Goal: Information Seeking & Learning: Learn about a topic

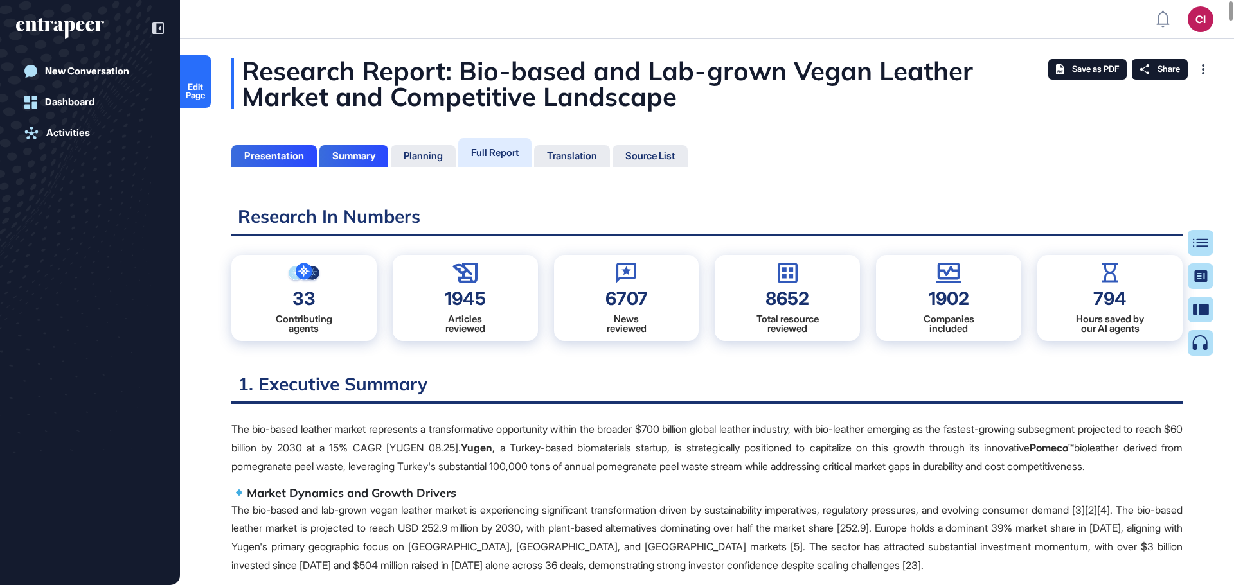
scroll to position [521, 3]
click at [199, 87] on span "Edit Page" at bounding box center [195, 91] width 31 height 17
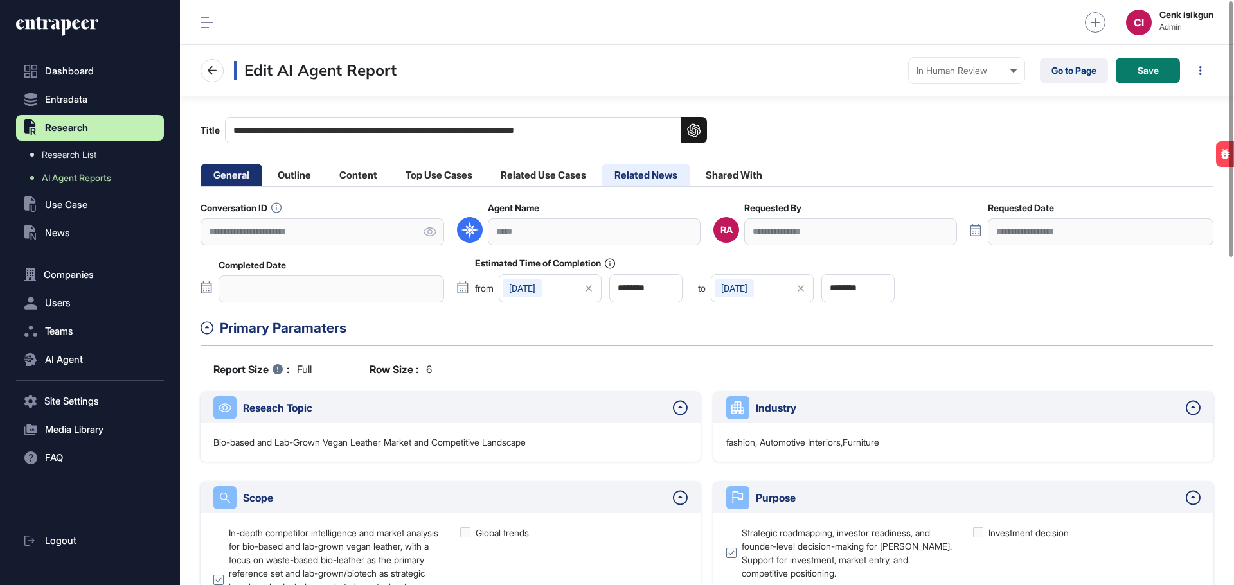
click at [642, 169] on li "Related News" at bounding box center [645, 175] width 89 height 22
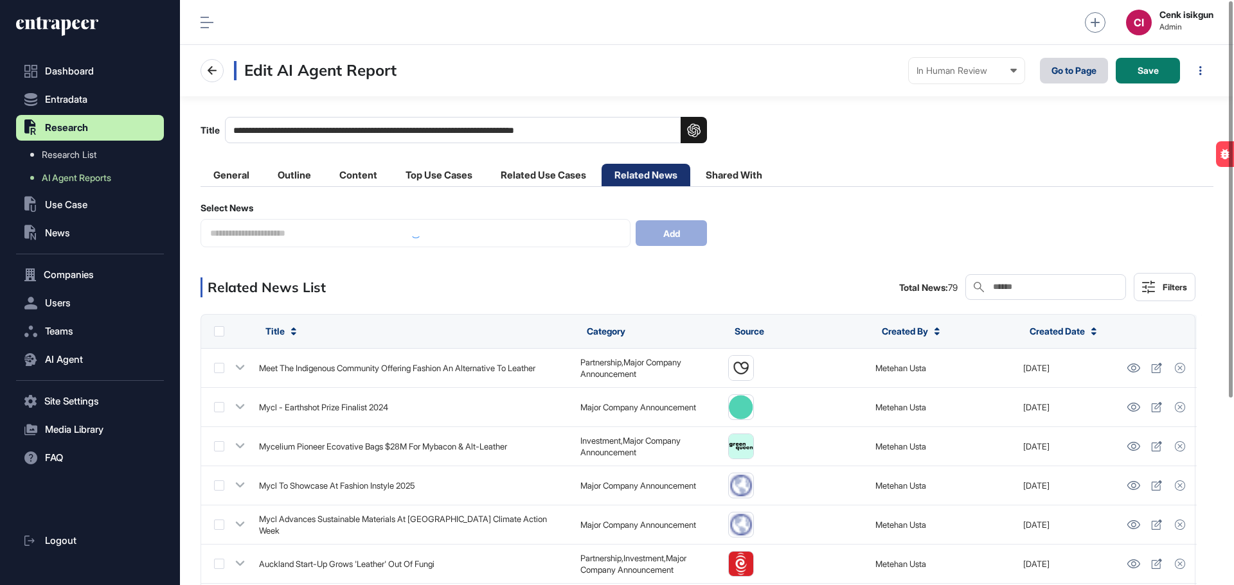
click at [1050, 62] on link "Go to Page" at bounding box center [1074, 71] width 68 height 26
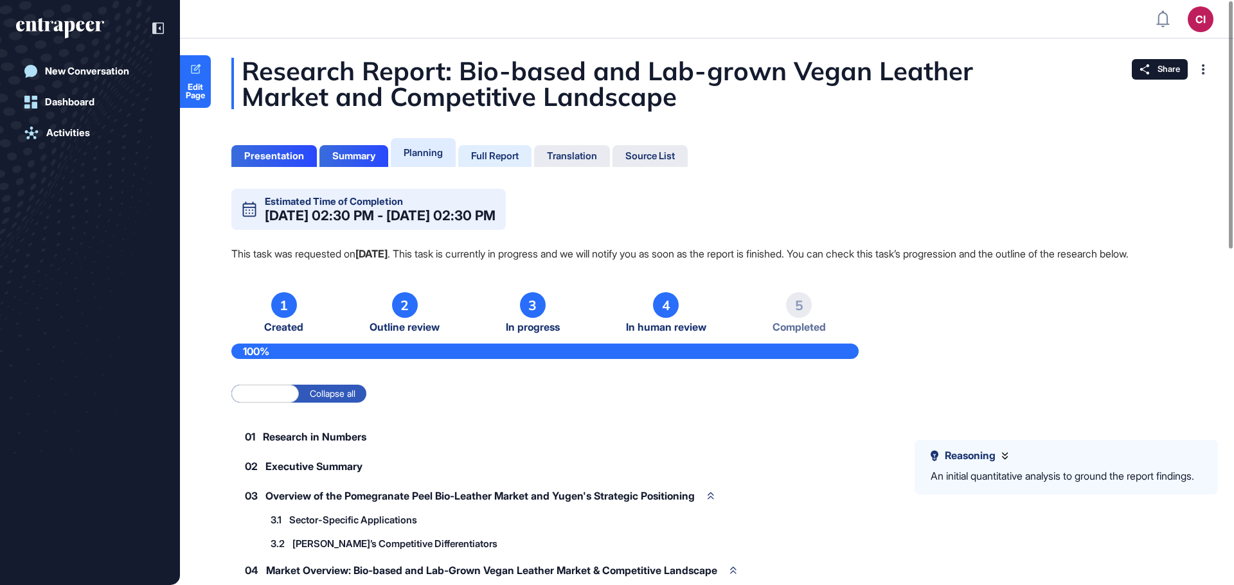
click at [493, 160] on div "Full Report" at bounding box center [495, 156] width 48 height 12
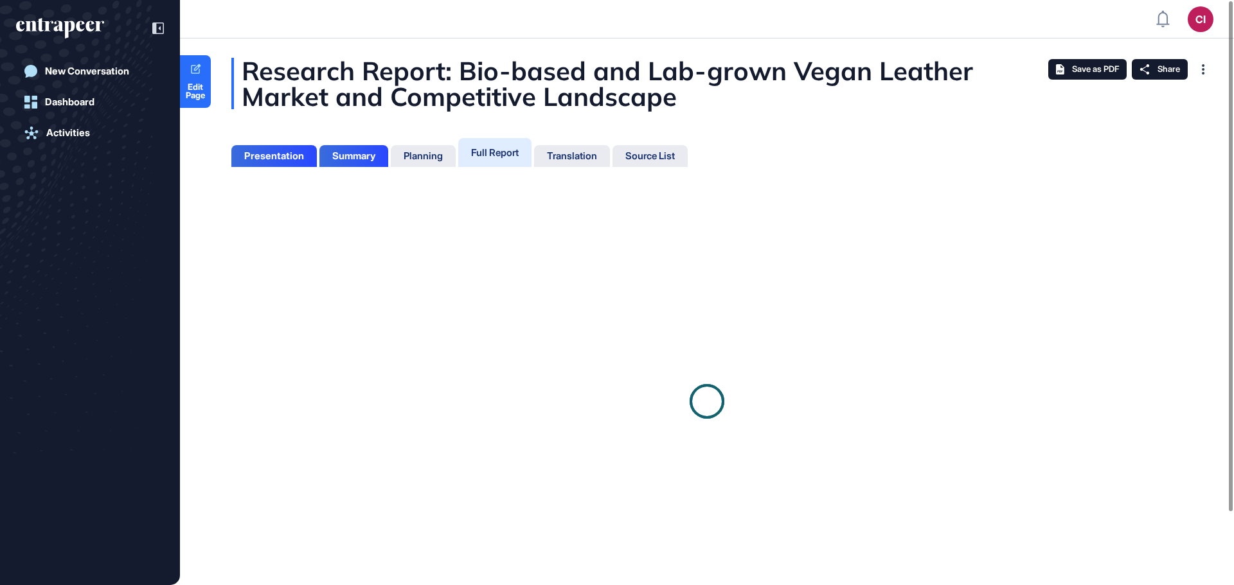
scroll to position [6, 1]
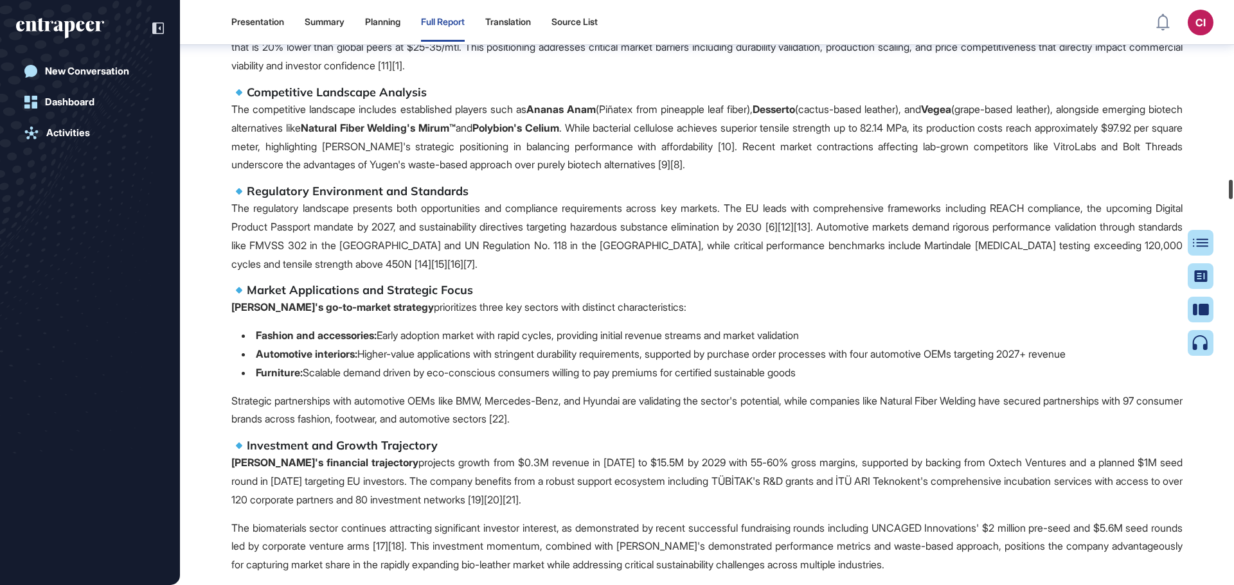
scroll to position [92198, 0]
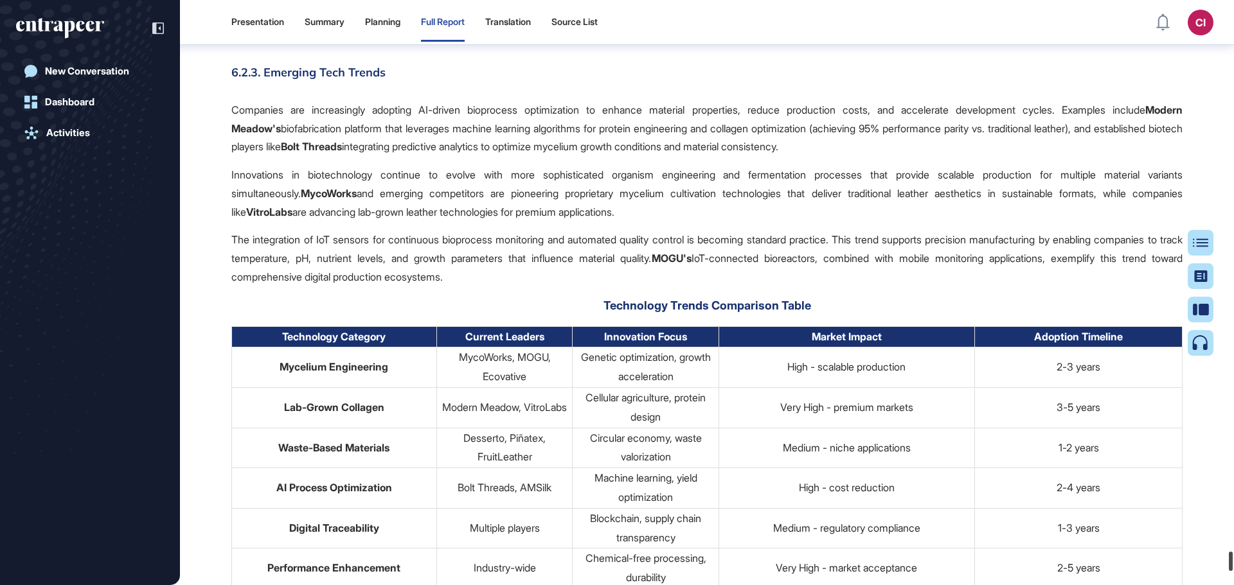
drag, startPoint x: 1229, startPoint y: 17, endPoint x: 1148, endPoint y: 512, distance: 500.7
click at [1217, 567] on div "Presentation Summary Planning Full Report Translation Source List Ci Admin Dash…" at bounding box center [617, 292] width 1234 height 585
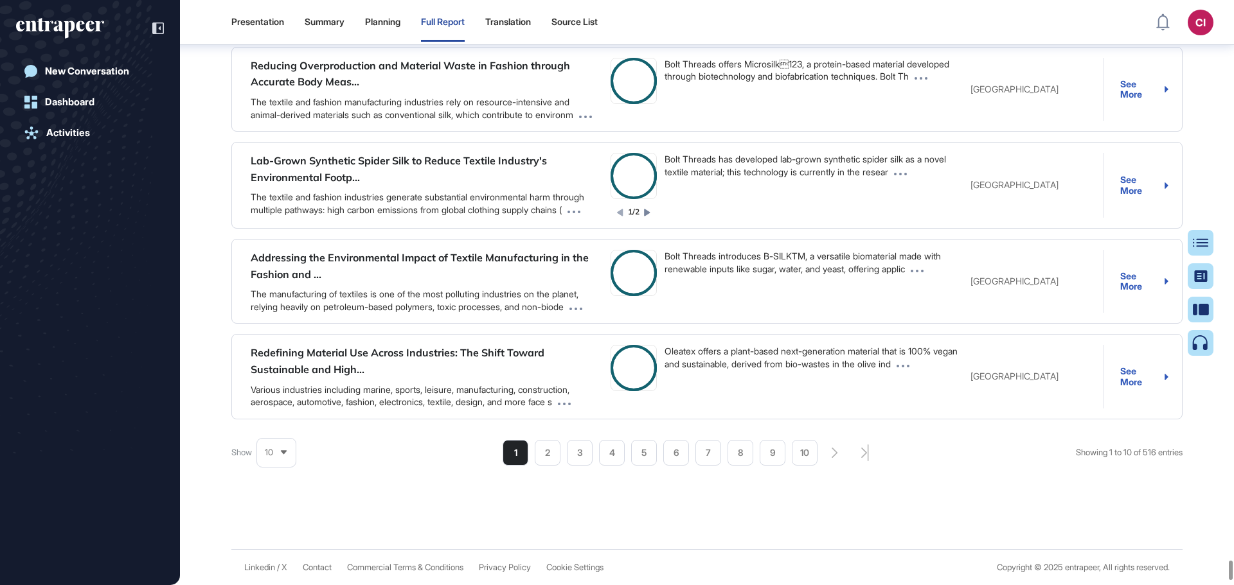
scroll to position [145720, 0]
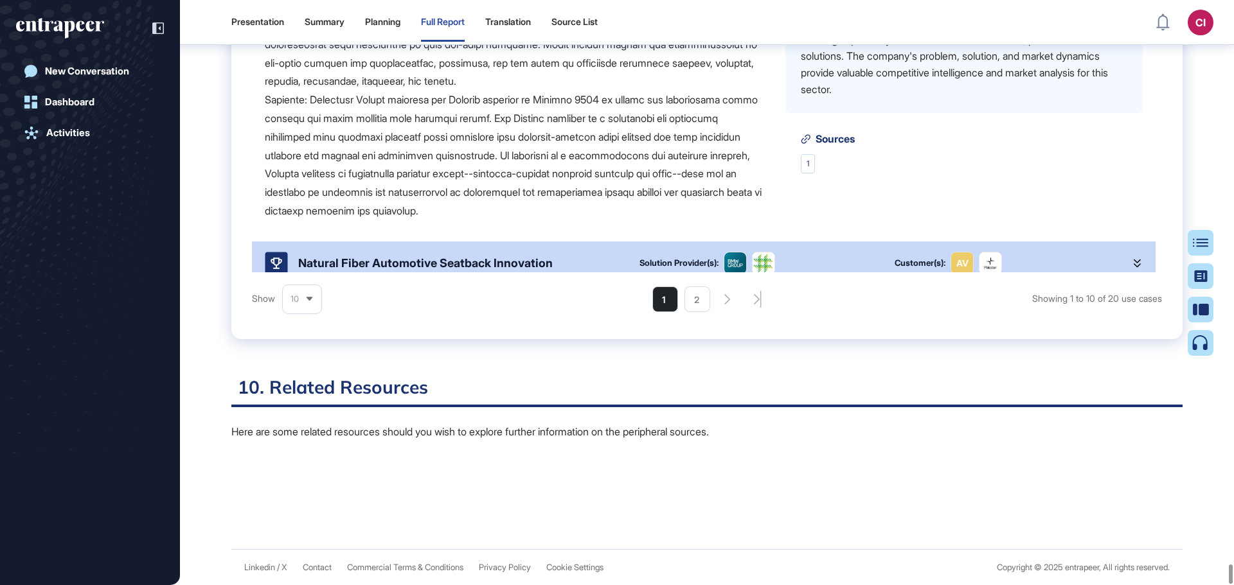
scroll to position [145559, 0]
click at [642, 477] on div at bounding box center [706, 498] width 951 height 64
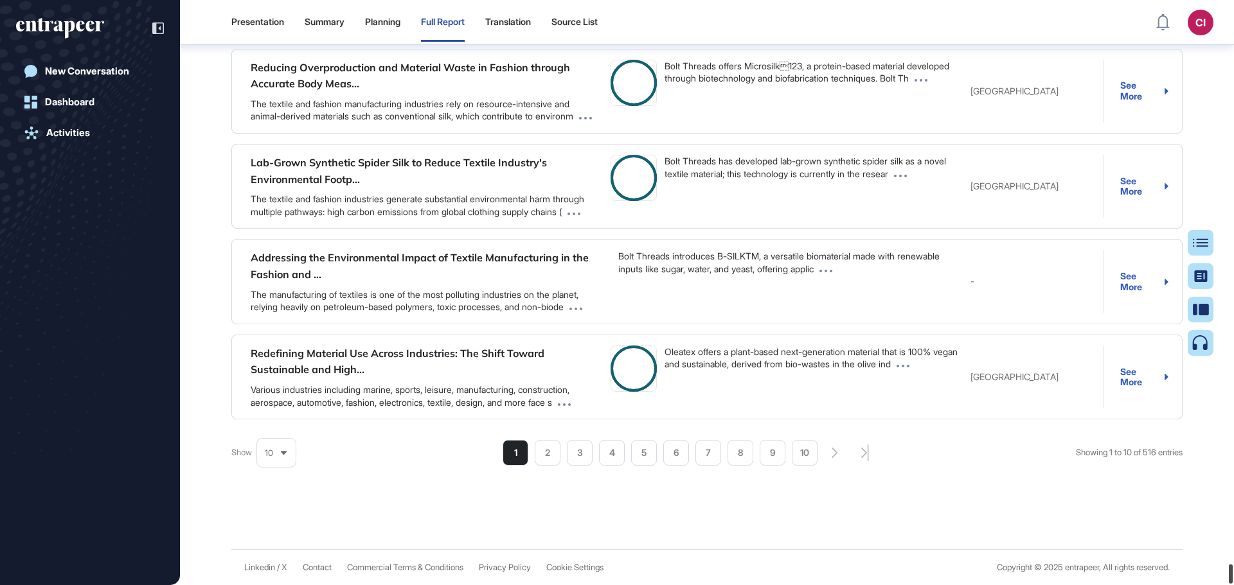
scroll to position [146599, 0]
drag, startPoint x: 1229, startPoint y: 19, endPoint x: 214, endPoint y: 349, distance: 1067.5
click at [1232, 585] on html "Presentation Summary Planning Full Report Translation Source List Ci Admin Dash…" at bounding box center [617, 344] width 1234 height 689
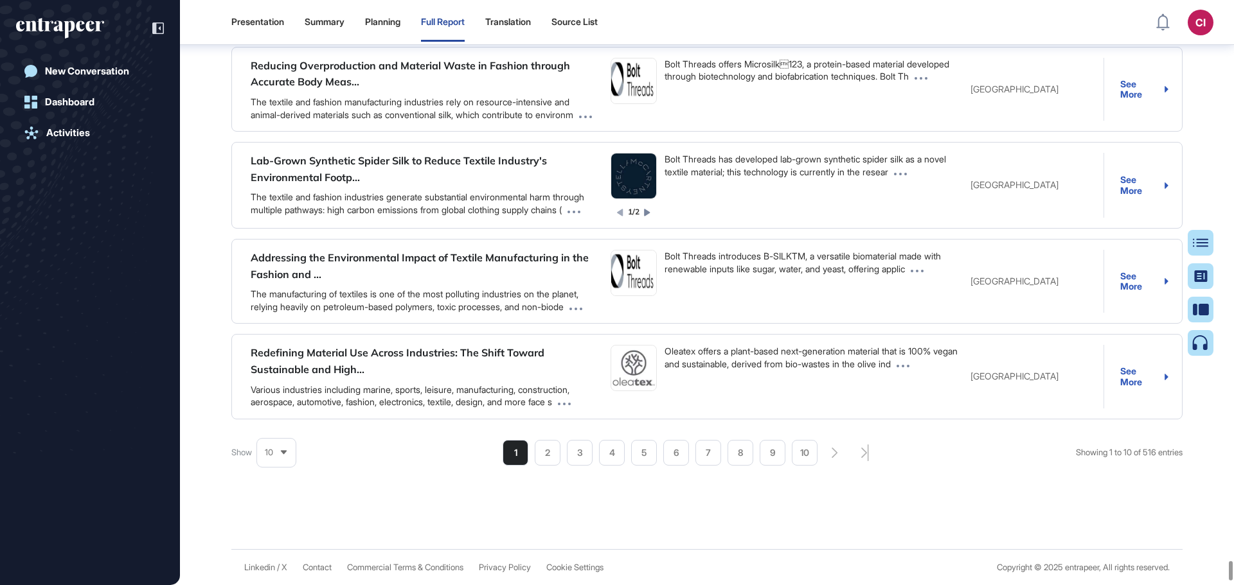
scroll to position [145811, 0]
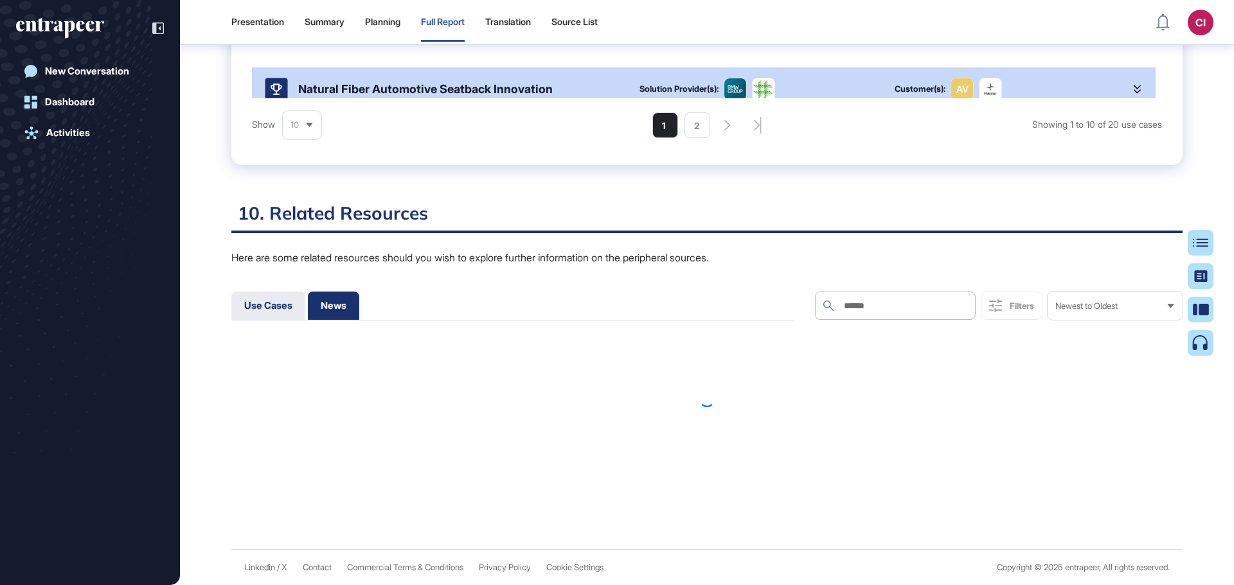
scroll to position [145559, 0]
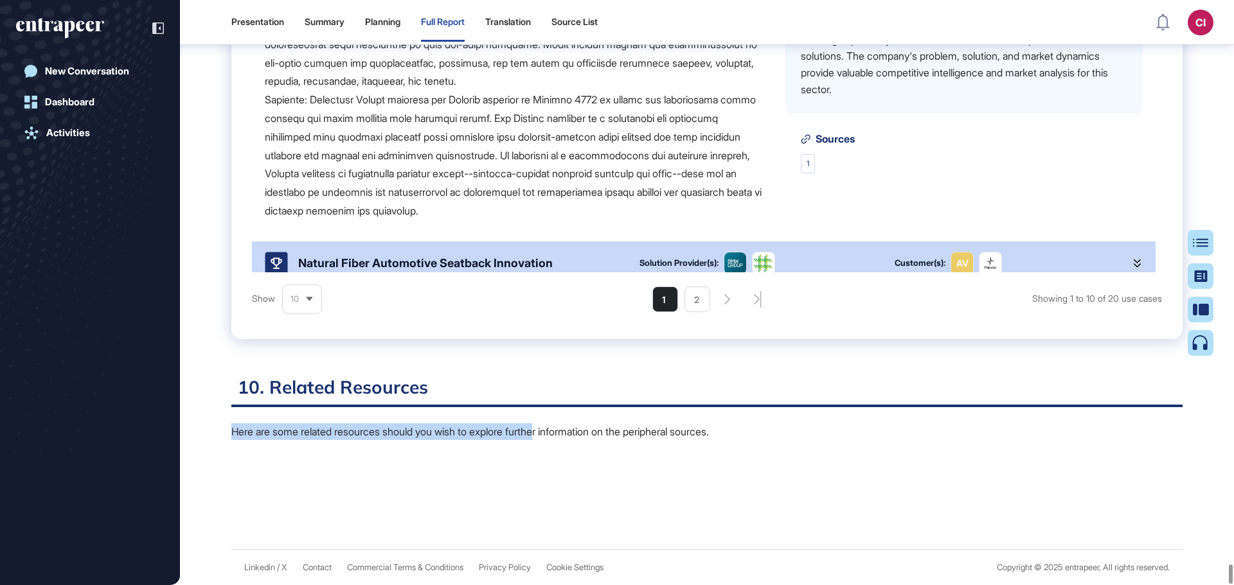
drag, startPoint x: 233, startPoint y: 429, endPoint x: 431, endPoint y: 478, distance: 204.5
click at [551, 432] on p "Here are some related resources should you wish to explore further information …" at bounding box center [706, 431] width 951 height 17
click at [431, 478] on div at bounding box center [706, 498] width 951 height 64
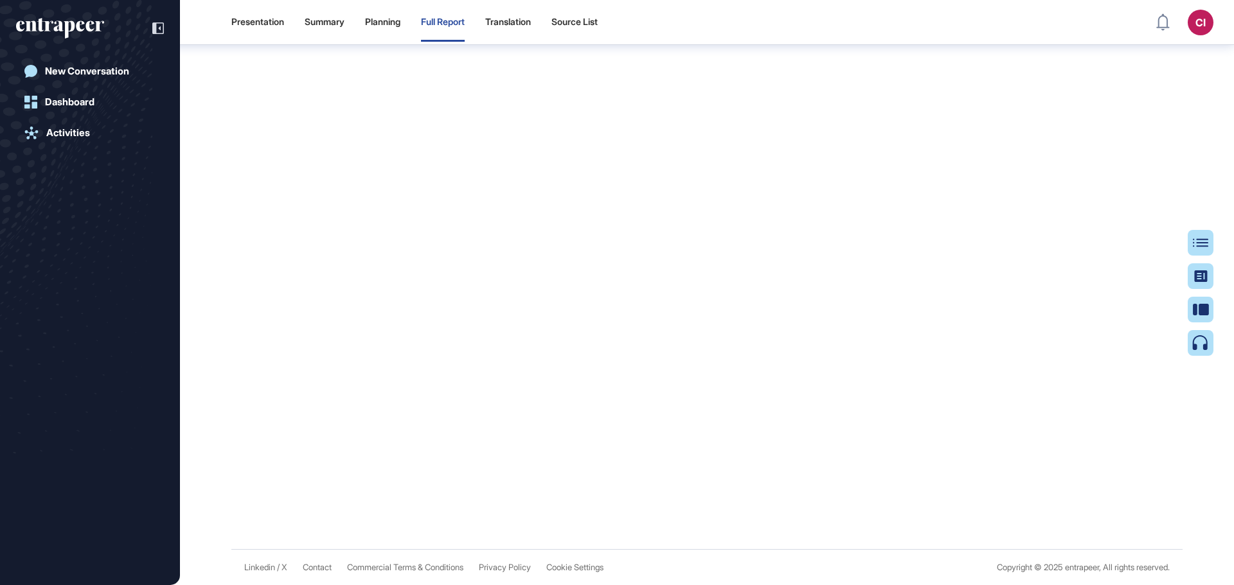
scroll to position [145811, 0]
